Goal: Obtain resource: Download file/media

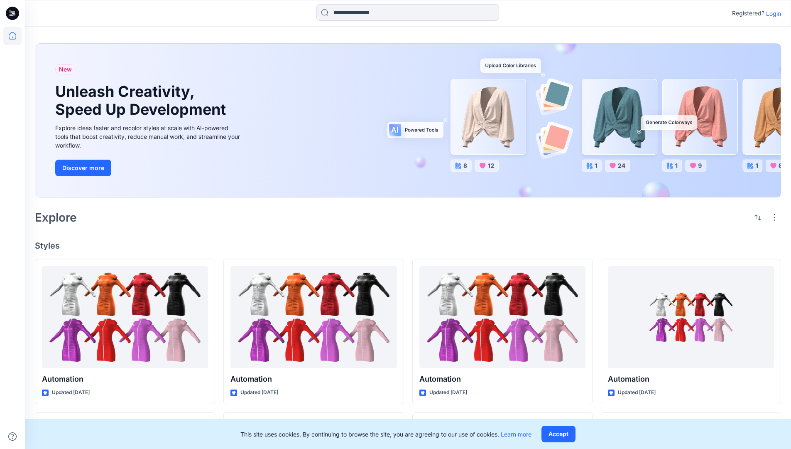
click at [772, 13] on p "Login" at bounding box center [773, 13] width 15 height 9
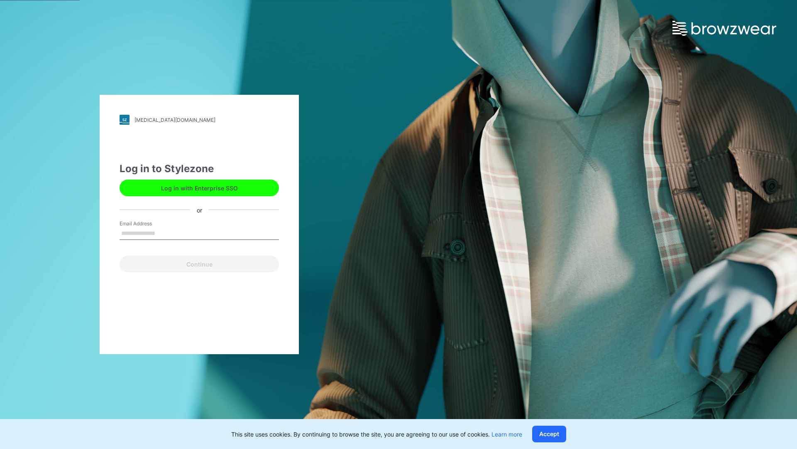
click at [164, 233] on input "Email Address" at bounding box center [199, 233] width 159 height 12
type input "**********"
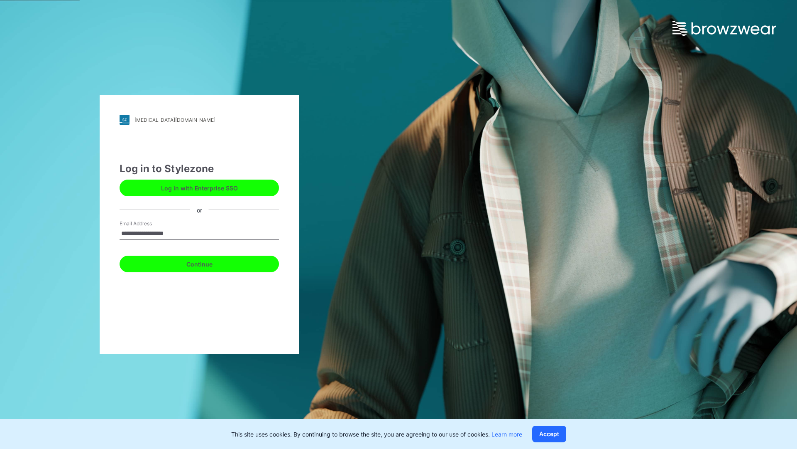
click at [209, 263] on button "Continue" at bounding box center [199, 263] width 159 height 17
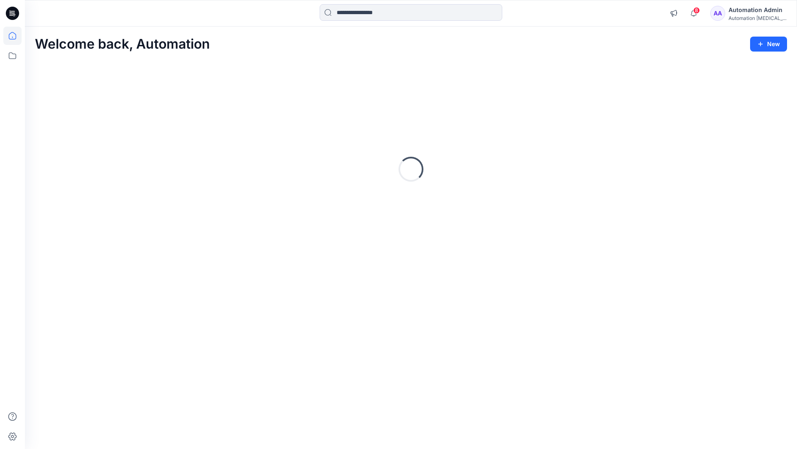
click at [16, 36] on icon at bounding box center [12, 35] width 7 height 7
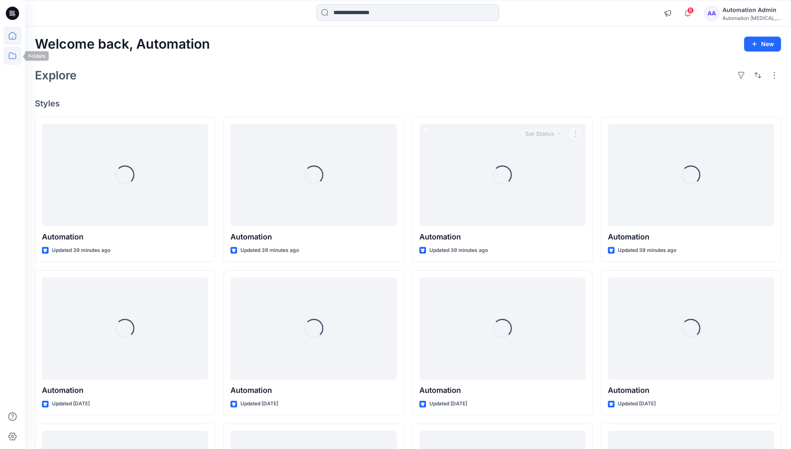
click at [11, 57] on icon at bounding box center [12, 56] width 18 height 18
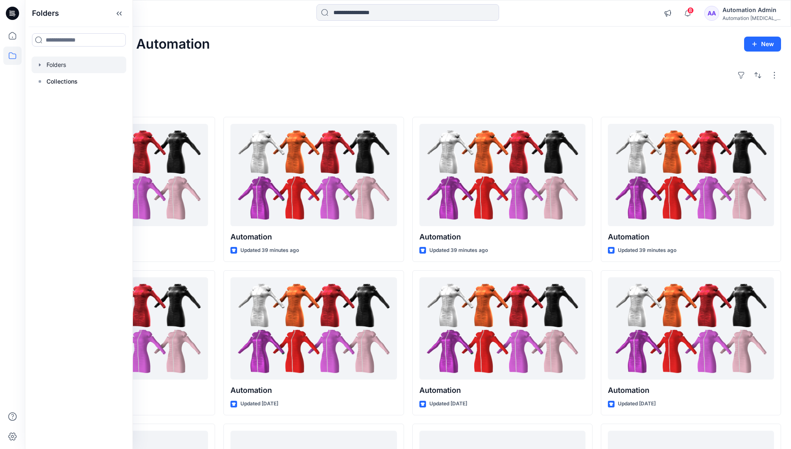
click at [76, 68] on div at bounding box center [79, 64] width 95 height 17
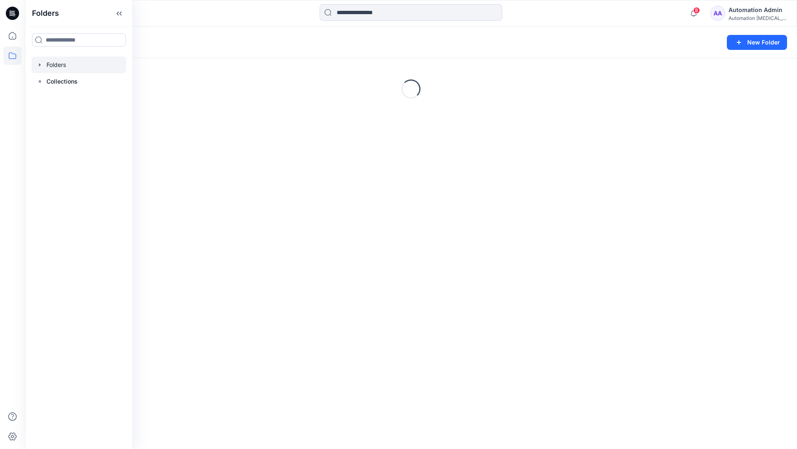
click at [375, 275] on div "Folders New Folder Loading..." at bounding box center [411, 238] width 773 height 422
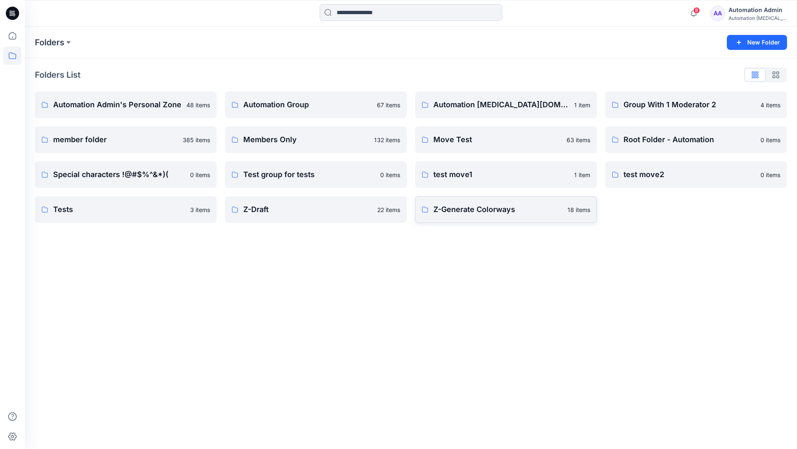
click at [459, 213] on p "Z-Generate Colorways" at bounding box center [498, 210] width 129 height 12
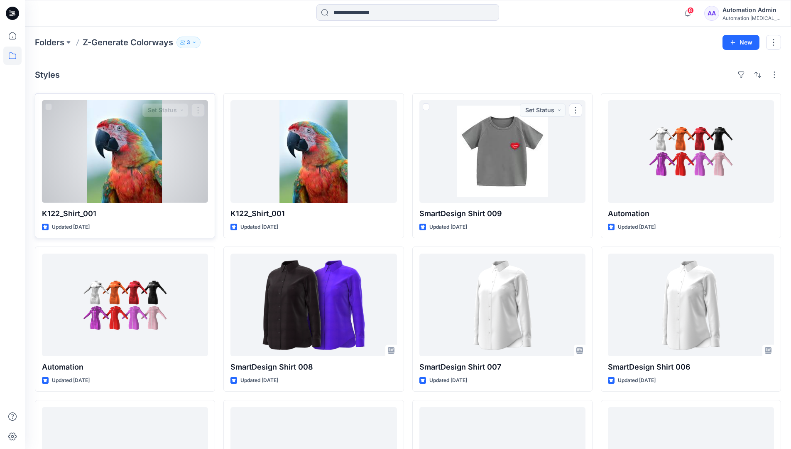
click at [162, 147] on div at bounding box center [125, 151] width 166 height 103
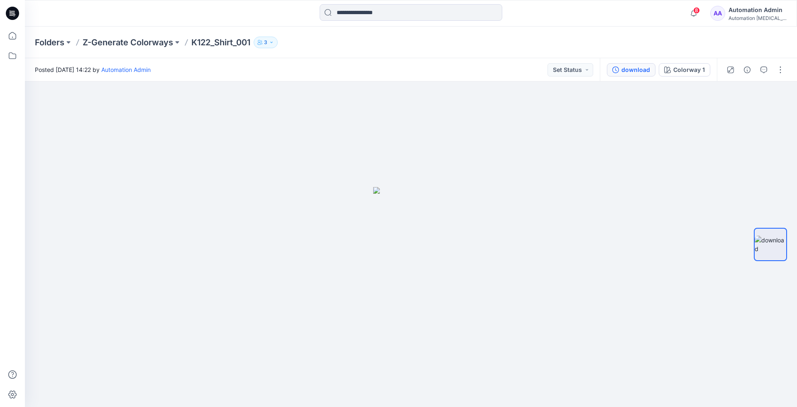
click at [638, 69] on div "download" at bounding box center [636, 69] width 29 height 9
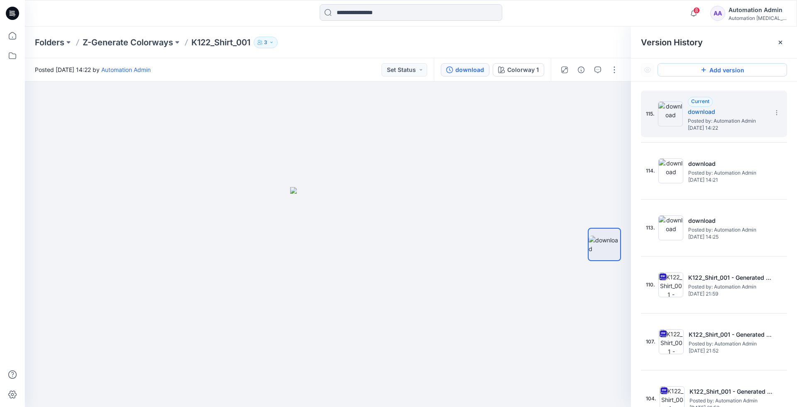
click at [710, 74] on button "Add version" at bounding box center [723, 69] width 130 height 13
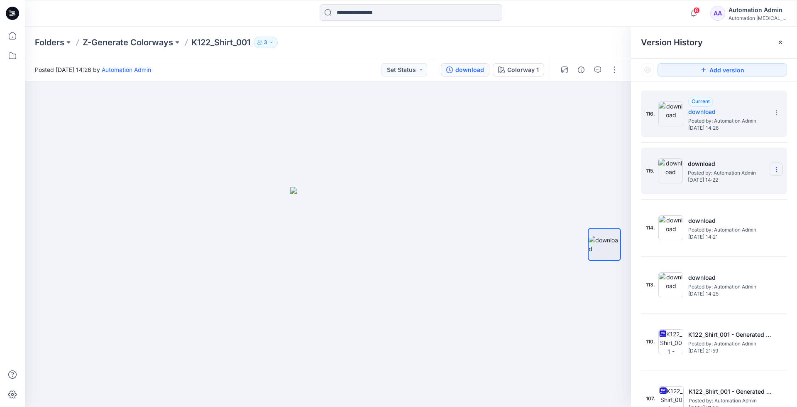
click at [774, 169] on icon at bounding box center [777, 169] width 7 height 7
click at [737, 184] on span "Restore Version" at bounding box center [721, 186] width 42 height 10
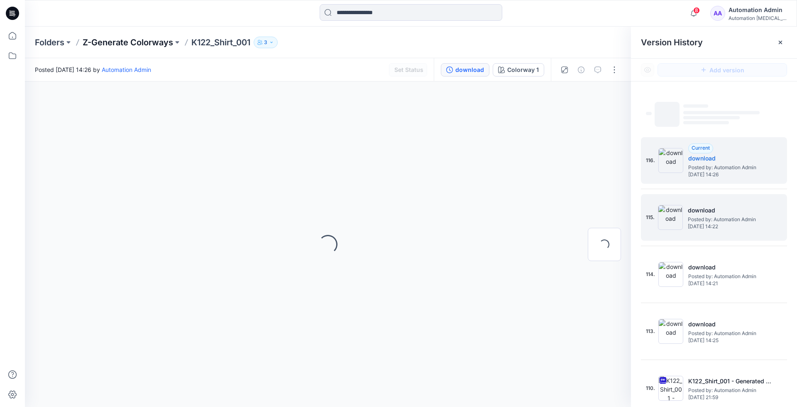
click at [148, 42] on p "Z-Generate Colorways" at bounding box center [128, 43] width 91 height 12
